Goal: Transaction & Acquisition: Obtain resource

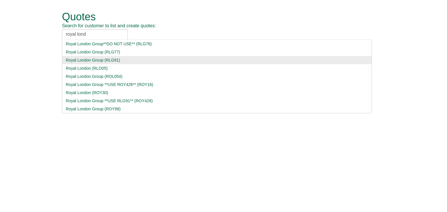
type input "royal lond"
click at [81, 60] on div "Royal London Group (RLG91)" at bounding box center [217, 60] width 302 height 6
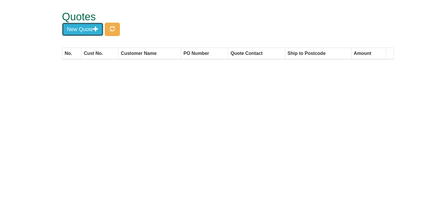
click at [81, 26] on button "New Quote" at bounding box center [82, 29] width 41 height 13
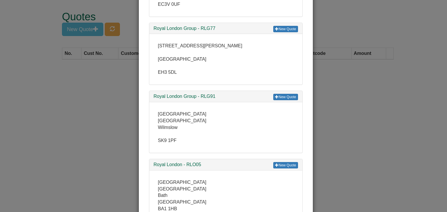
scroll to position [87, 0]
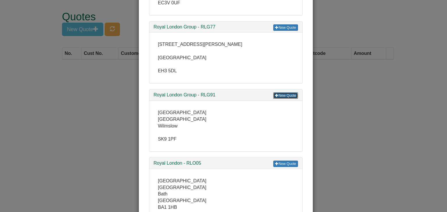
click at [292, 95] on link "New Quote" at bounding box center [285, 96] width 24 height 6
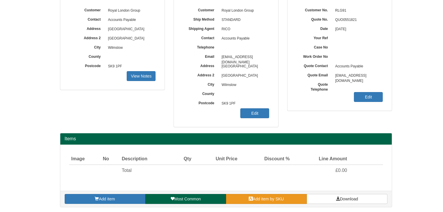
scroll to position [70, 0]
click at [251, 195] on link "Add item by SKU" at bounding box center [266, 199] width 81 height 10
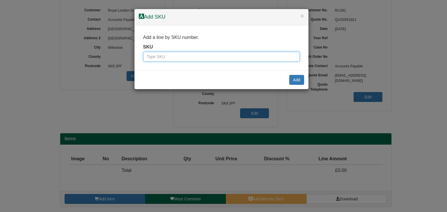
click at [179, 57] on input "text" at bounding box center [221, 57] width 157 height 10
paste input "0011100"
type input "0011100"
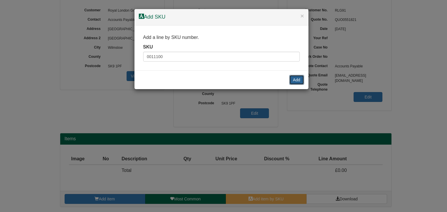
click at [299, 78] on button "Add" at bounding box center [296, 80] width 15 height 10
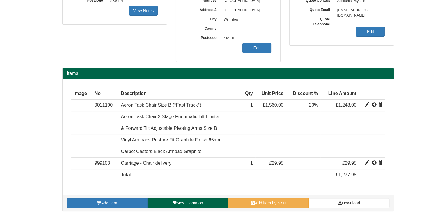
scroll to position [140, 0]
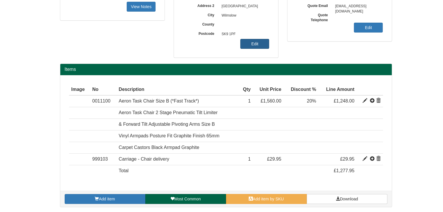
click at [248, 45] on link "Edit" at bounding box center [254, 44] width 29 height 10
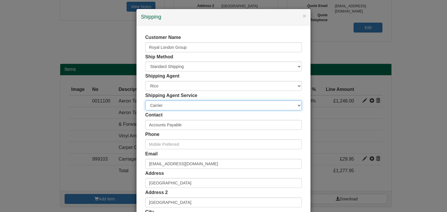
click at [179, 107] on select "Carrier White Glove" at bounding box center [223, 106] width 157 height 10
select select "TS-DELASS"
click at [145, 101] on select "Carrier White Glove" at bounding box center [223, 106] width 157 height 10
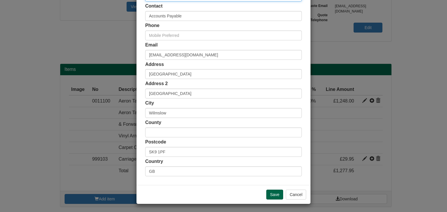
scroll to position [109, 0]
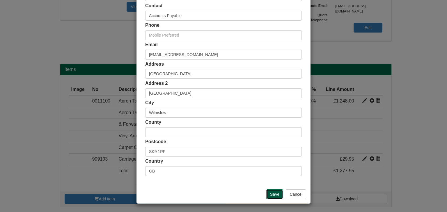
click at [271, 193] on input "Save" at bounding box center [274, 195] width 17 height 10
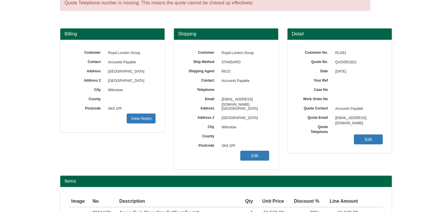
scroll to position [140, 0]
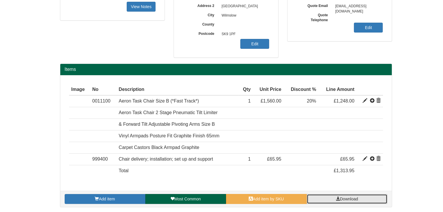
click at [350, 198] on span "Download" at bounding box center [349, 199] width 18 height 5
